Goal: Task Accomplishment & Management: Manage account settings

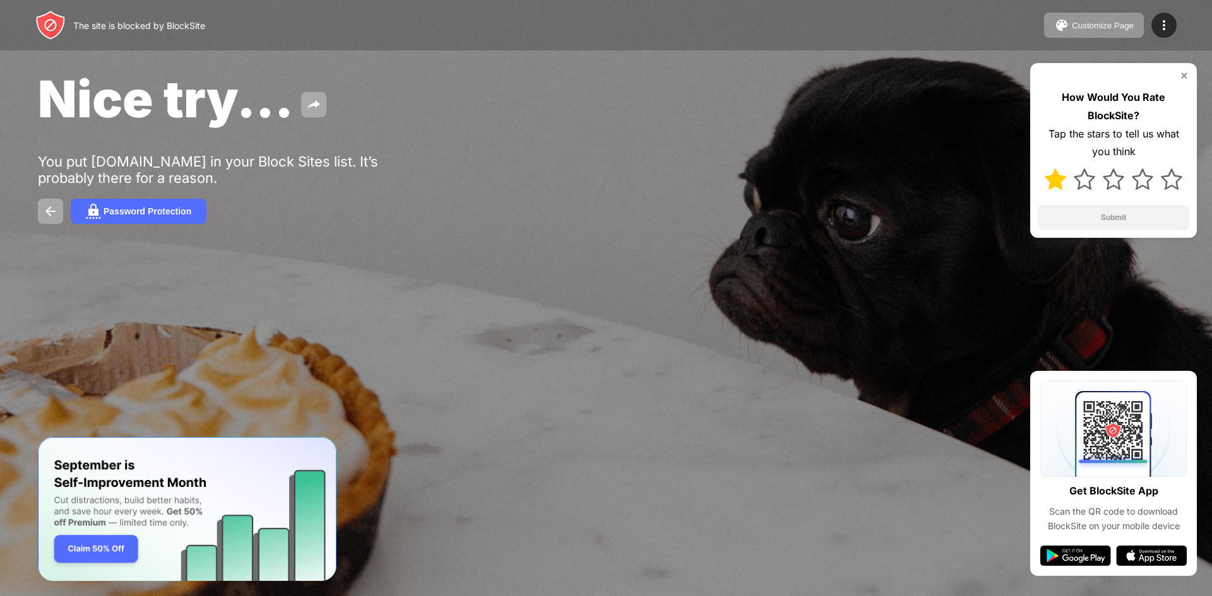
click at [1061, 191] on div at bounding box center [1113, 179] width 151 height 37
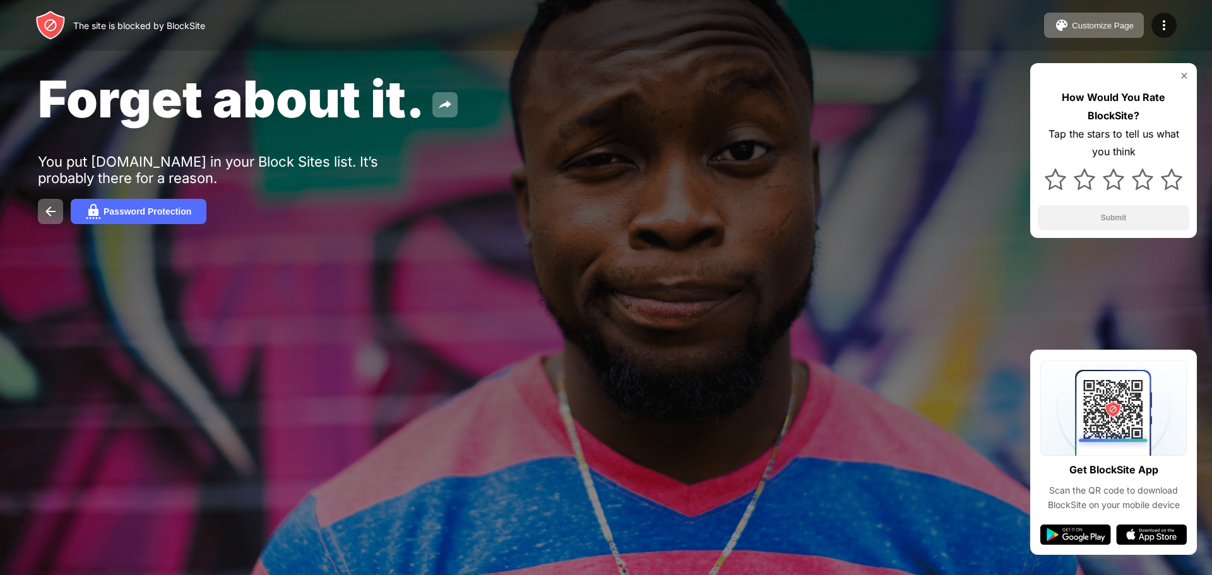
click at [574, 253] on div "Forget about it. You put [DOMAIN_NAME] in your Block Sites list. It’s probably …" at bounding box center [606, 146] width 1212 height 292
